Goal: Connect with others: Connect with other users

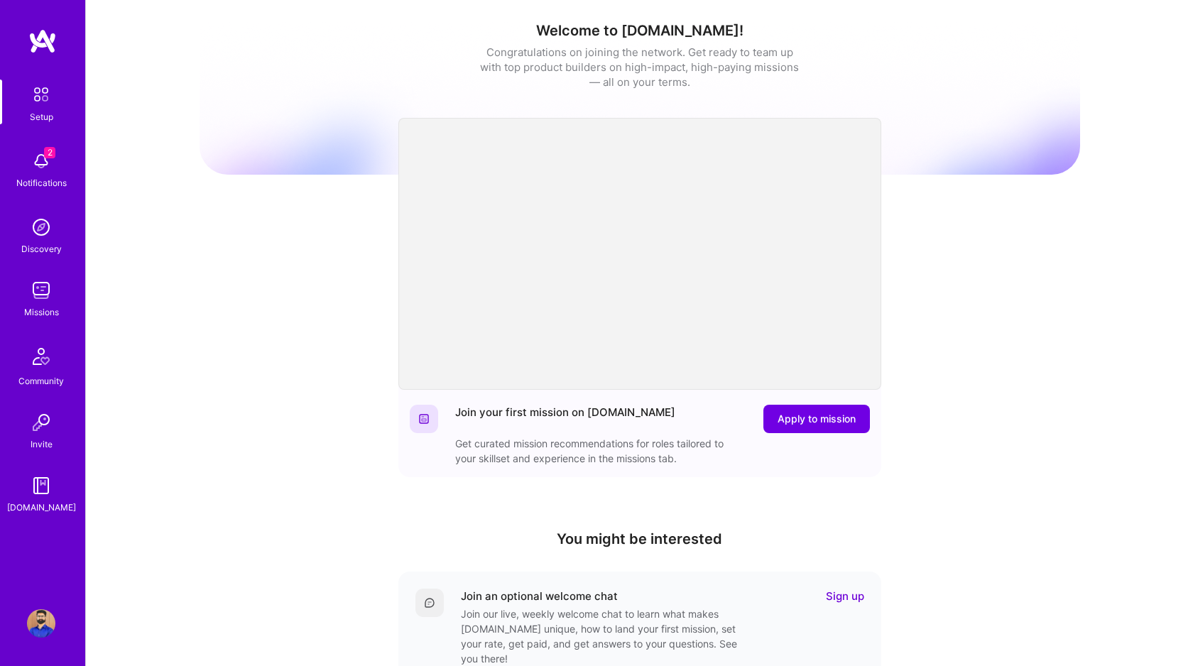
click at [48, 172] on img at bounding box center [41, 161] width 28 height 28
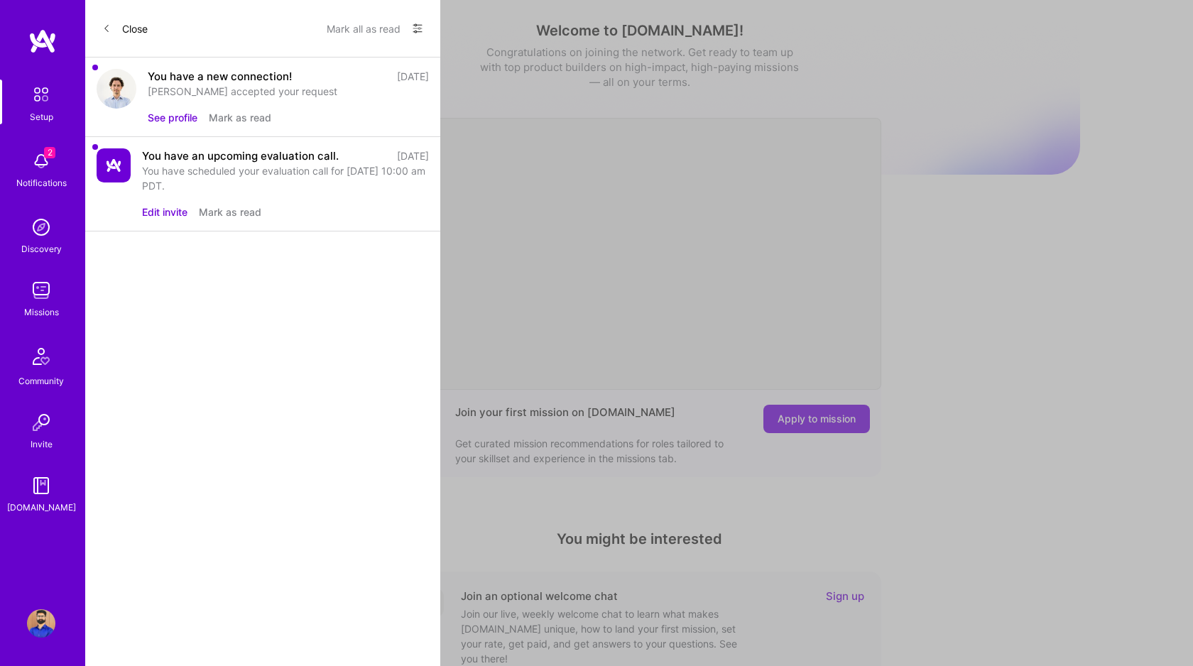
click at [168, 120] on button "See profile" at bounding box center [173, 117] width 50 height 15
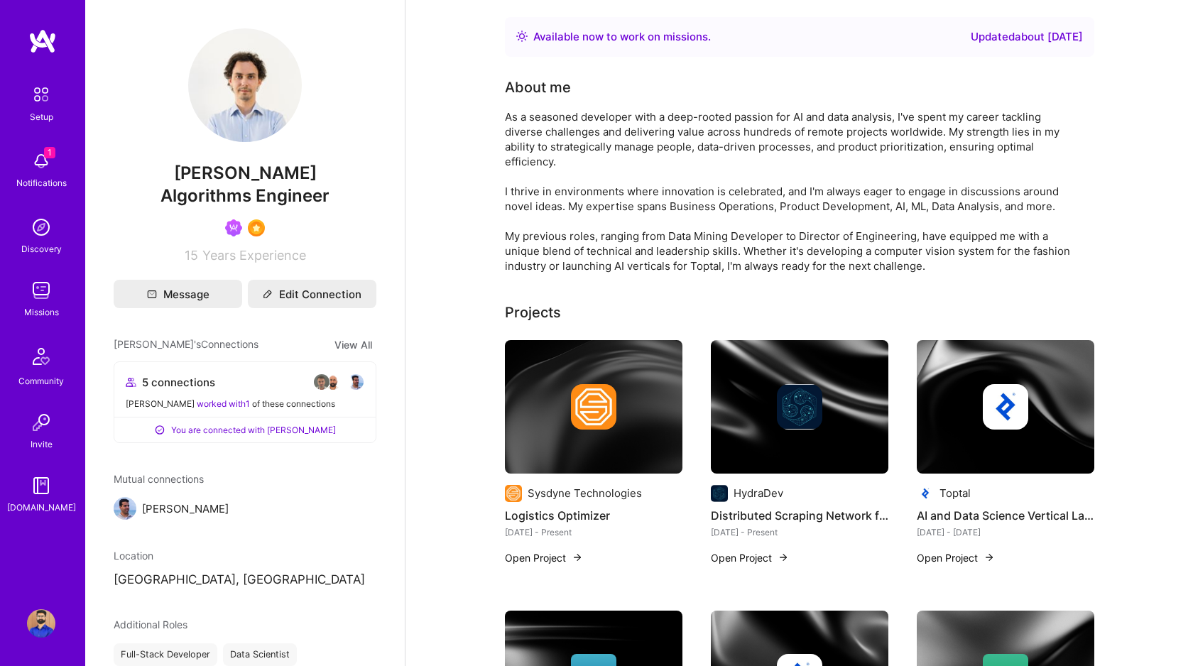
click at [49, 155] on span "1" at bounding box center [49, 152] width 11 height 11
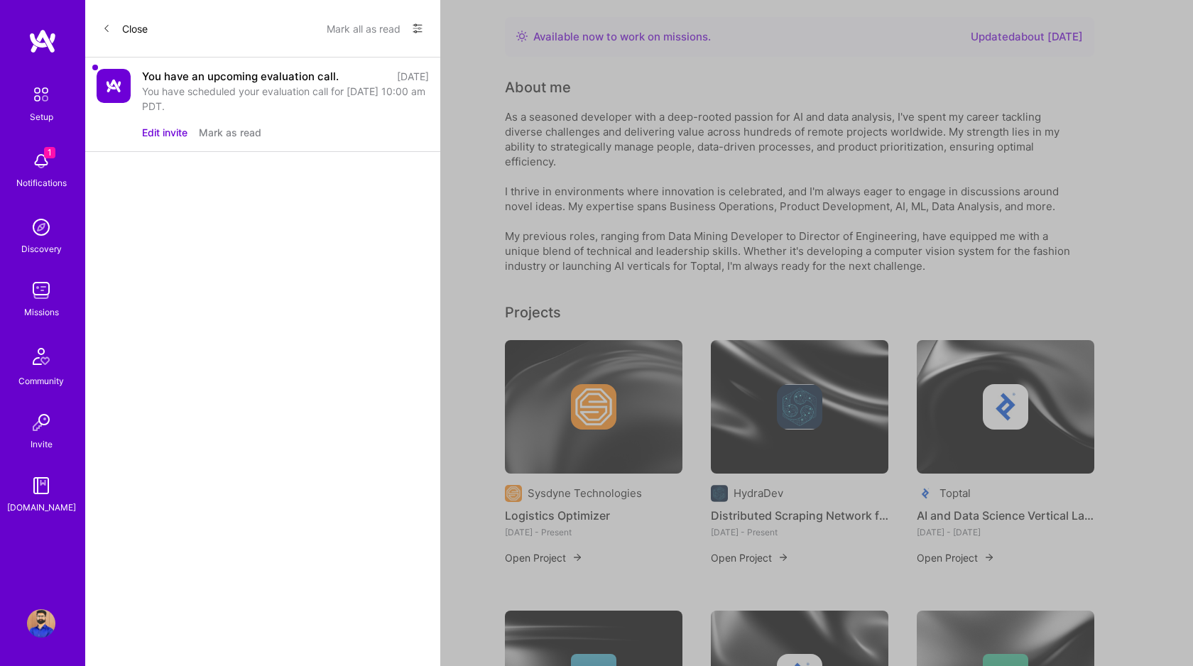
click at [236, 130] on button "Mark as read" at bounding box center [230, 132] width 62 height 15
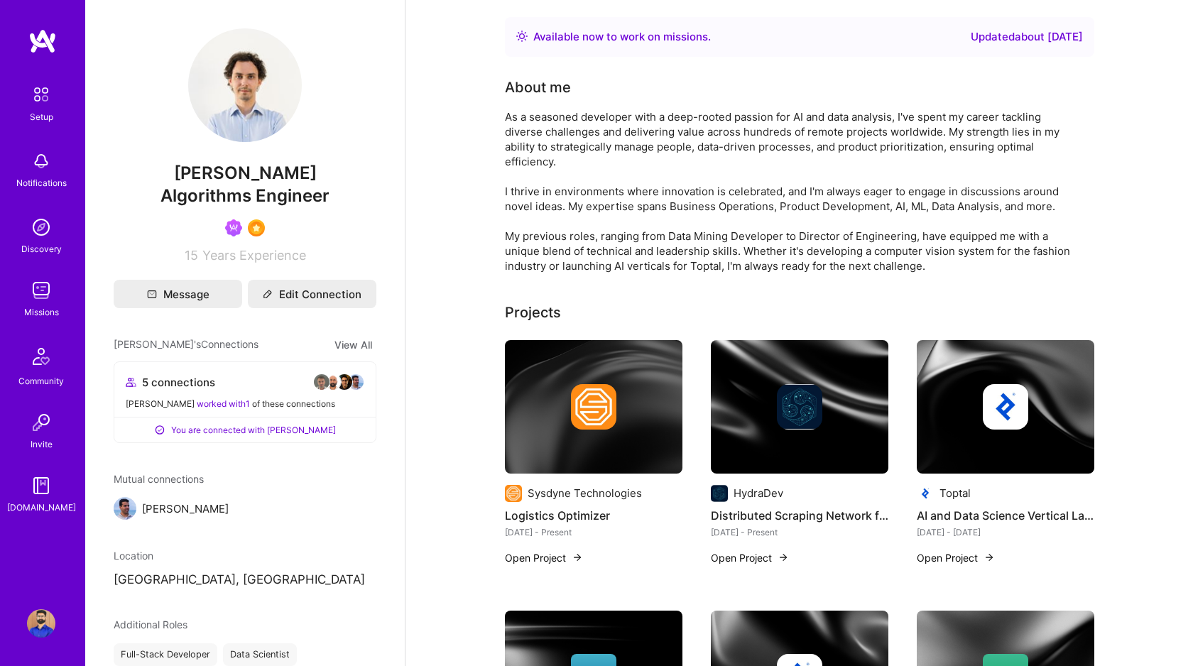
click at [39, 620] on img at bounding box center [41, 623] width 28 height 28
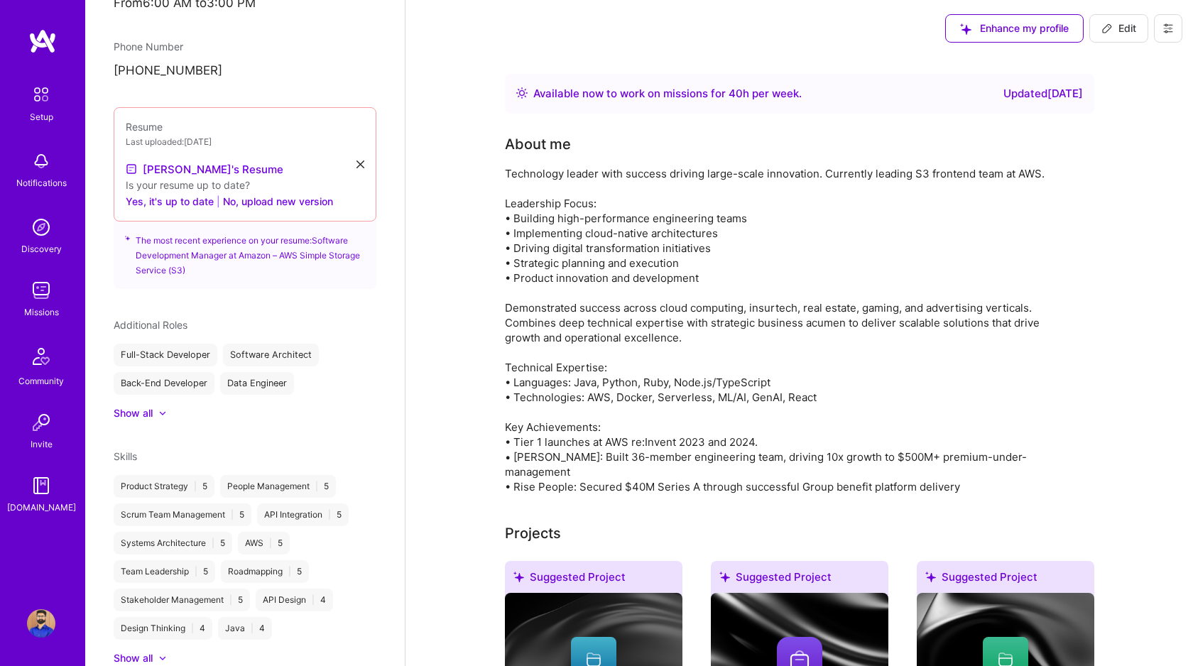
scroll to position [462, 0]
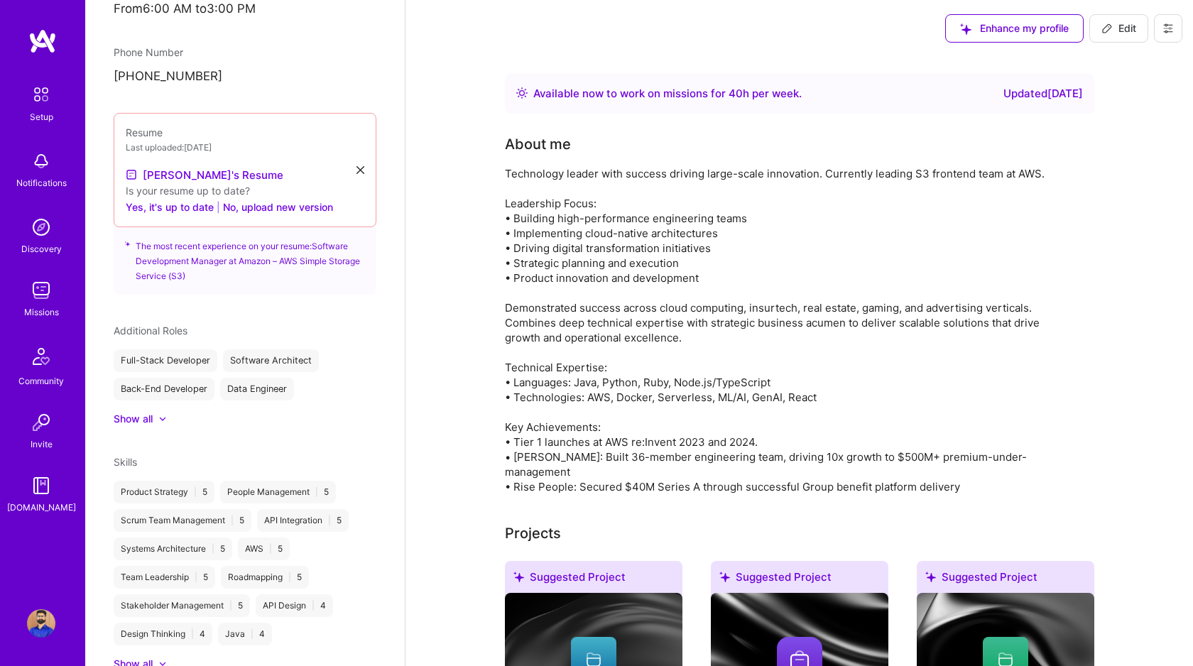
click at [361, 166] on icon at bounding box center [360, 170] width 8 height 8
